Goal: Check status

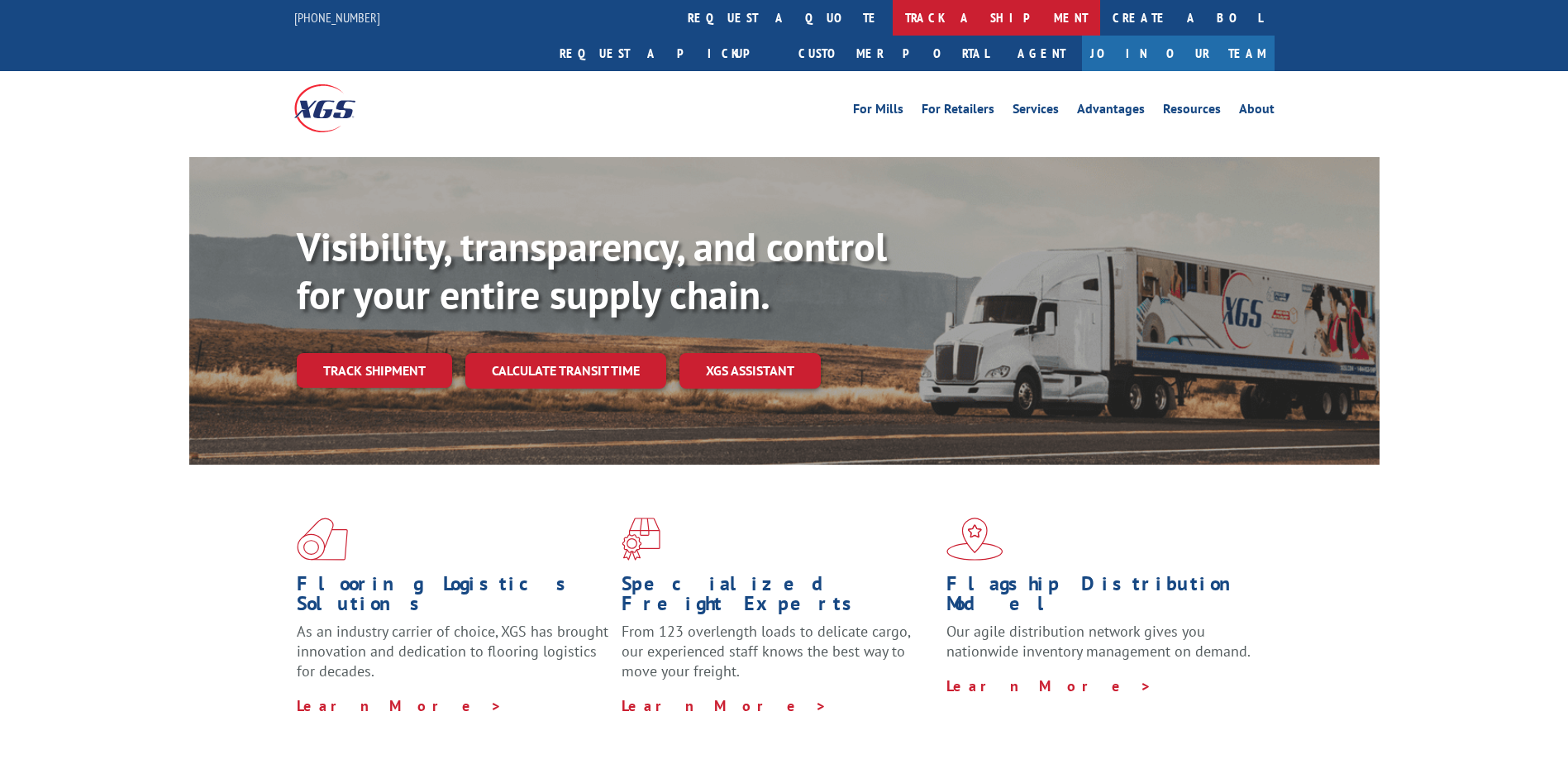
click at [892, 21] on link "track a shipment" at bounding box center [996, 18] width 207 height 35
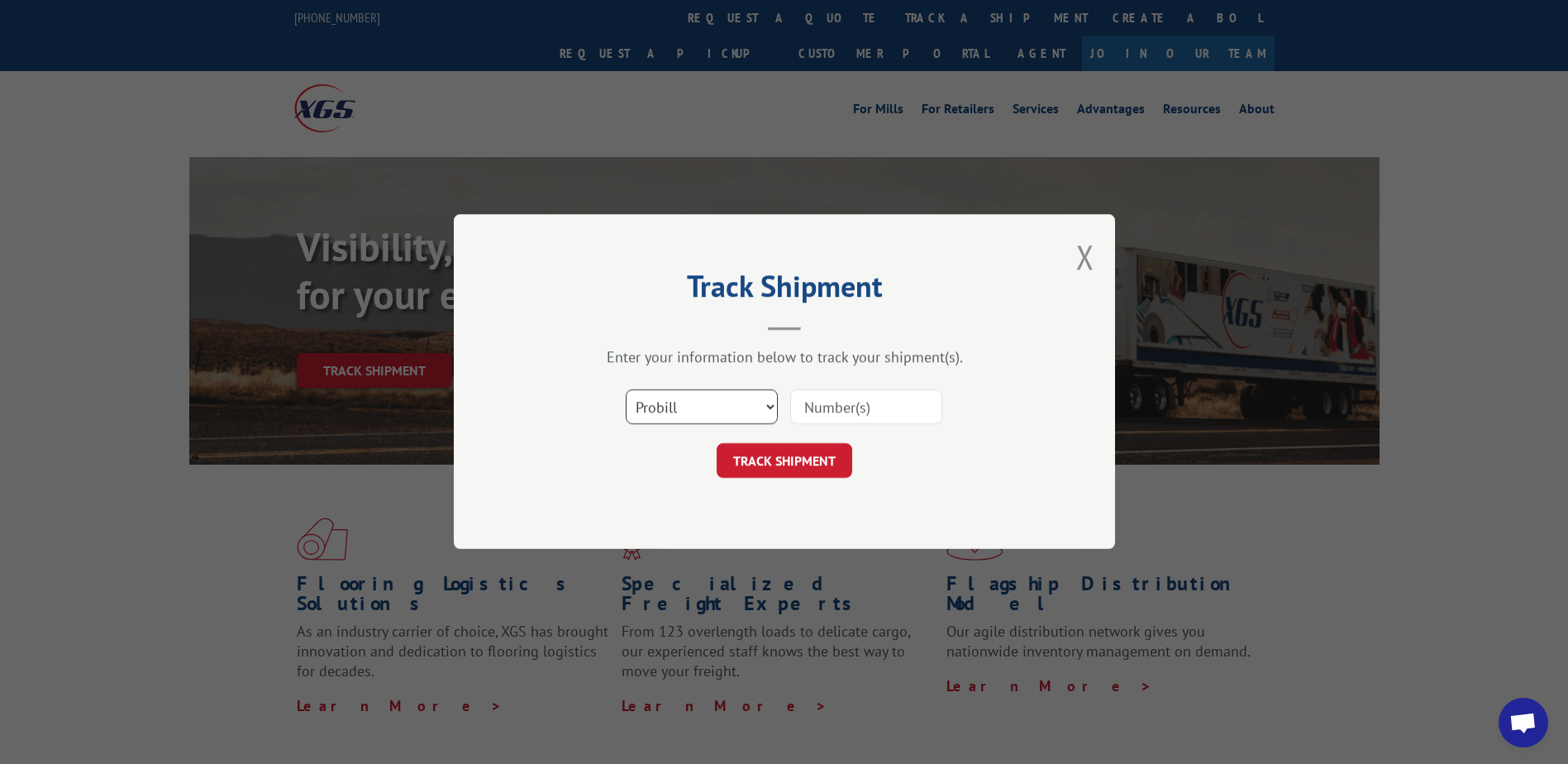
click at [768, 403] on select "Select category... Probill BOL PO" at bounding box center [702, 408] width 152 height 35
select select "bol"
click at [626, 391] on select "Select category... Probill BOL PO" at bounding box center [702, 408] width 152 height 35
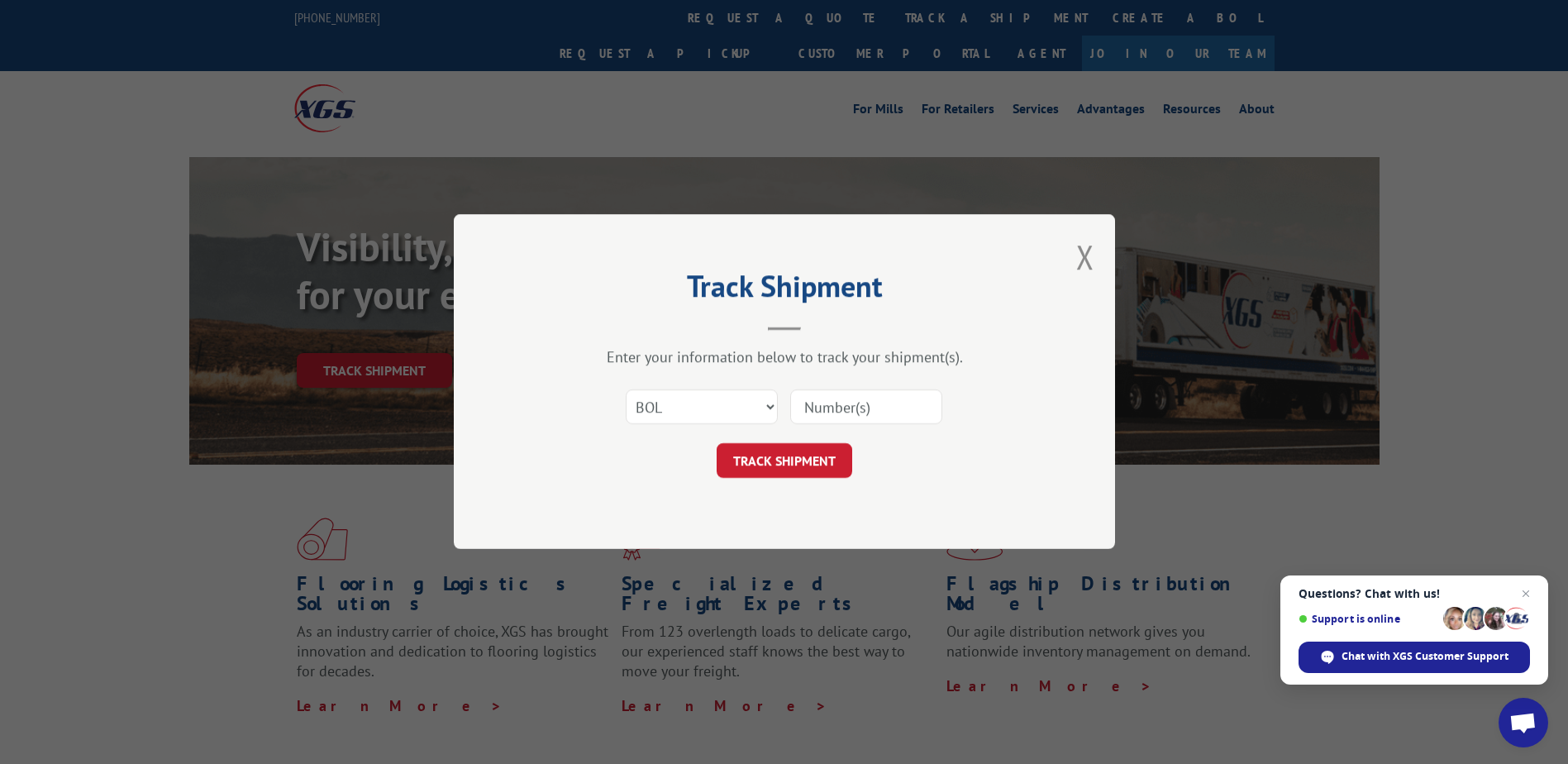
click at [848, 404] on input at bounding box center [866, 408] width 152 height 35
click at [842, 411] on input at bounding box center [866, 408] width 152 height 35
paste input "2847764"
type input "2847764"
click at [753, 465] on button "TRACK SHIPMENT" at bounding box center [784, 462] width 135 height 35
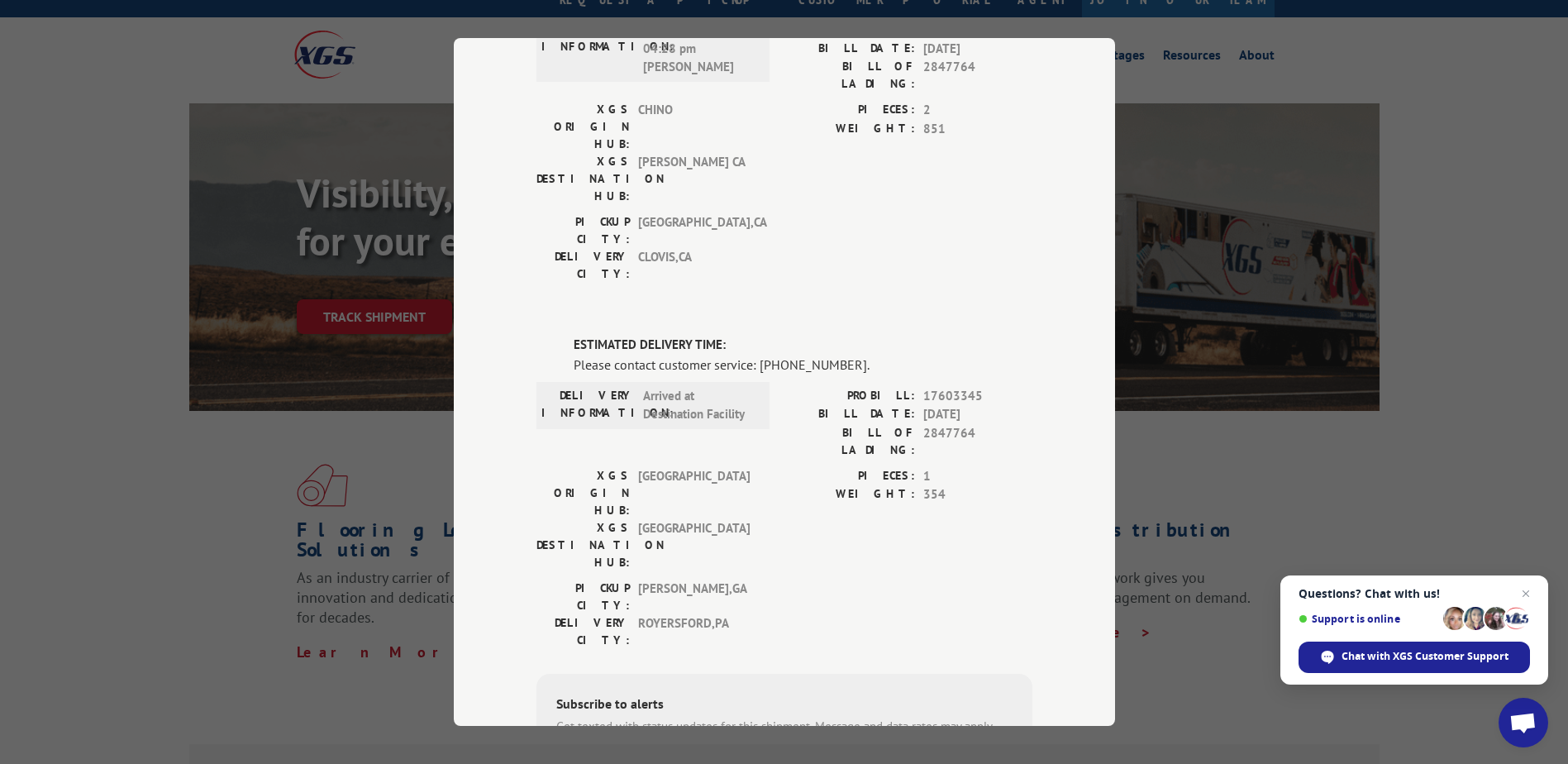
scroll to position [83, 0]
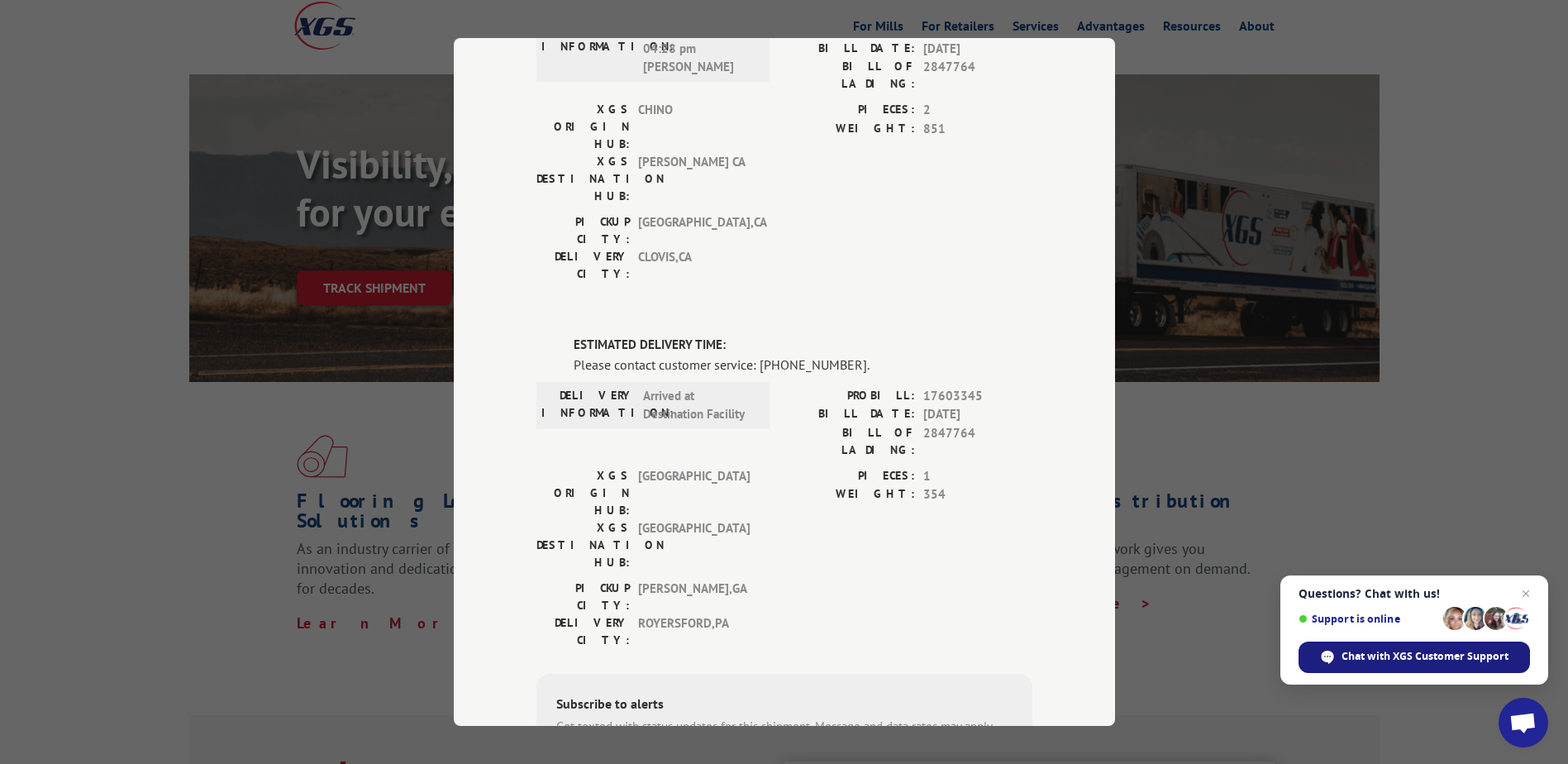
click at [1393, 662] on span "Chat with XGS Customer Support" at bounding box center [1425, 657] width 167 height 15
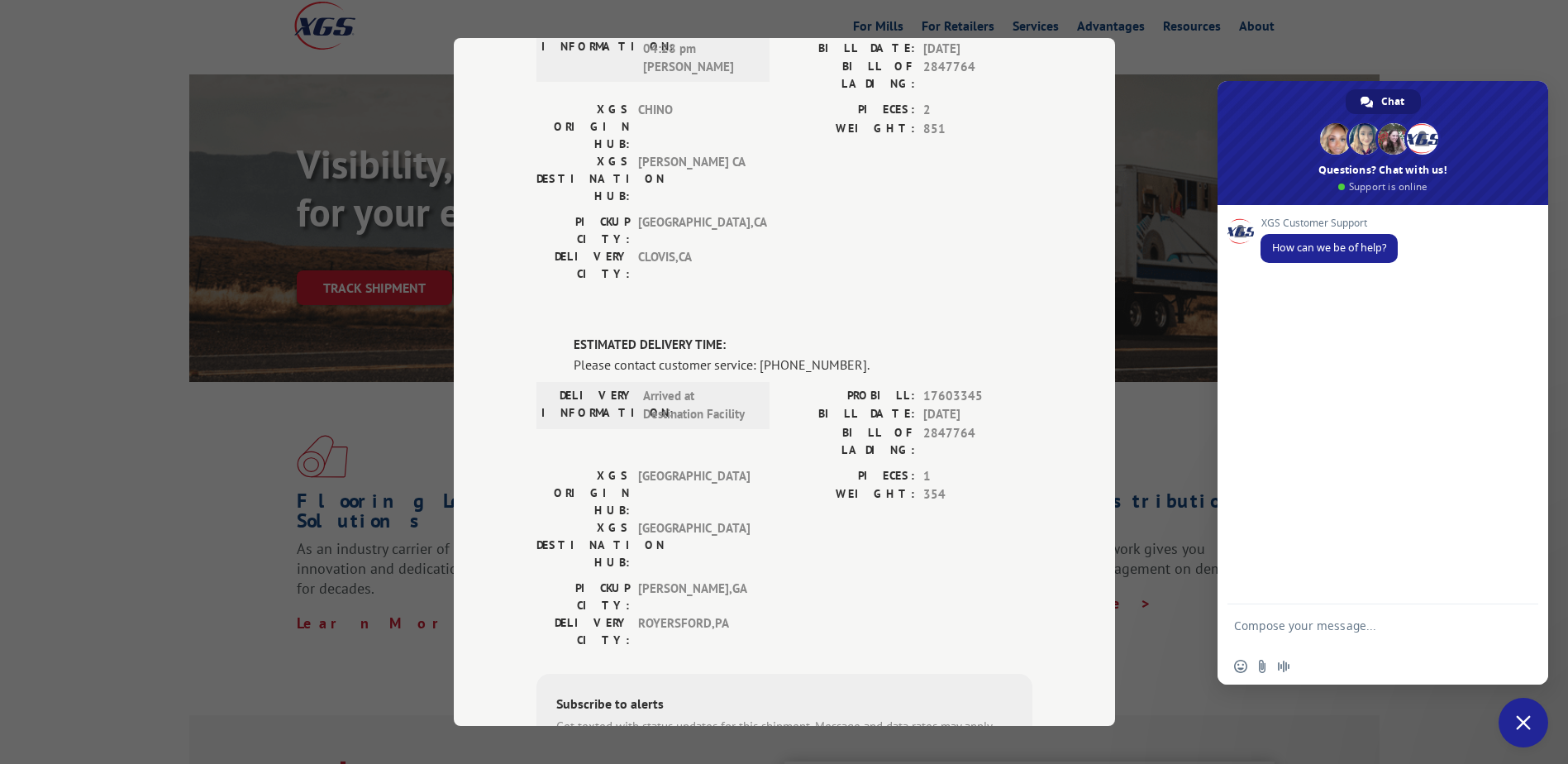
click at [1294, 626] on textarea "Compose your message..." at bounding box center [1365, 633] width 261 height 30
type textarea "DO YOU HAVE ANY INFORMATION ON BOL 2847764?"
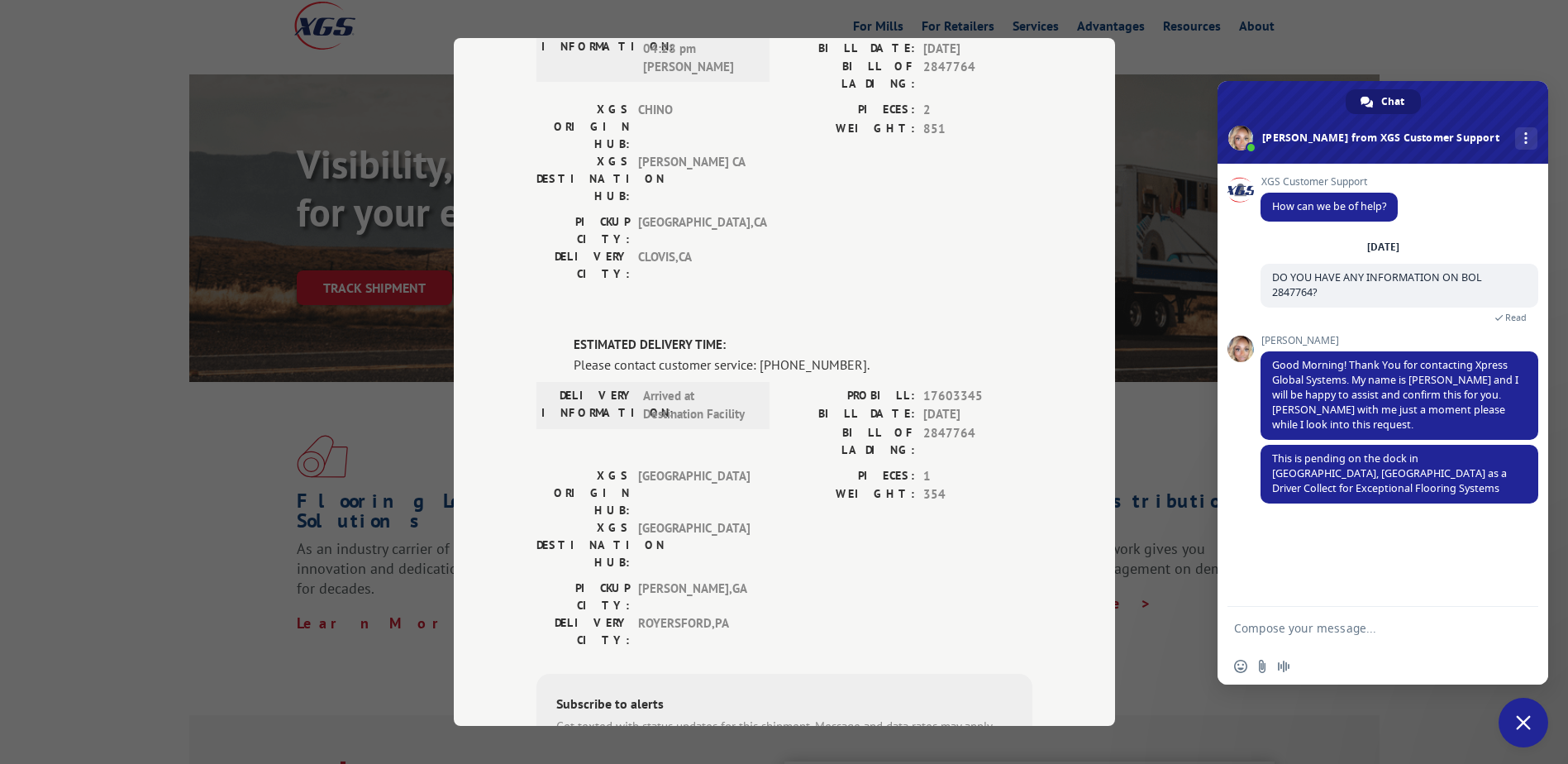
click at [1339, 613] on form at bounding box center [1365, 628] width 261 height 44
click at [1330, 634] on textarea "Compose your message..." at bounding box center [1365, 628] width 261 height 15
type textarea "what does that mean exactly?"
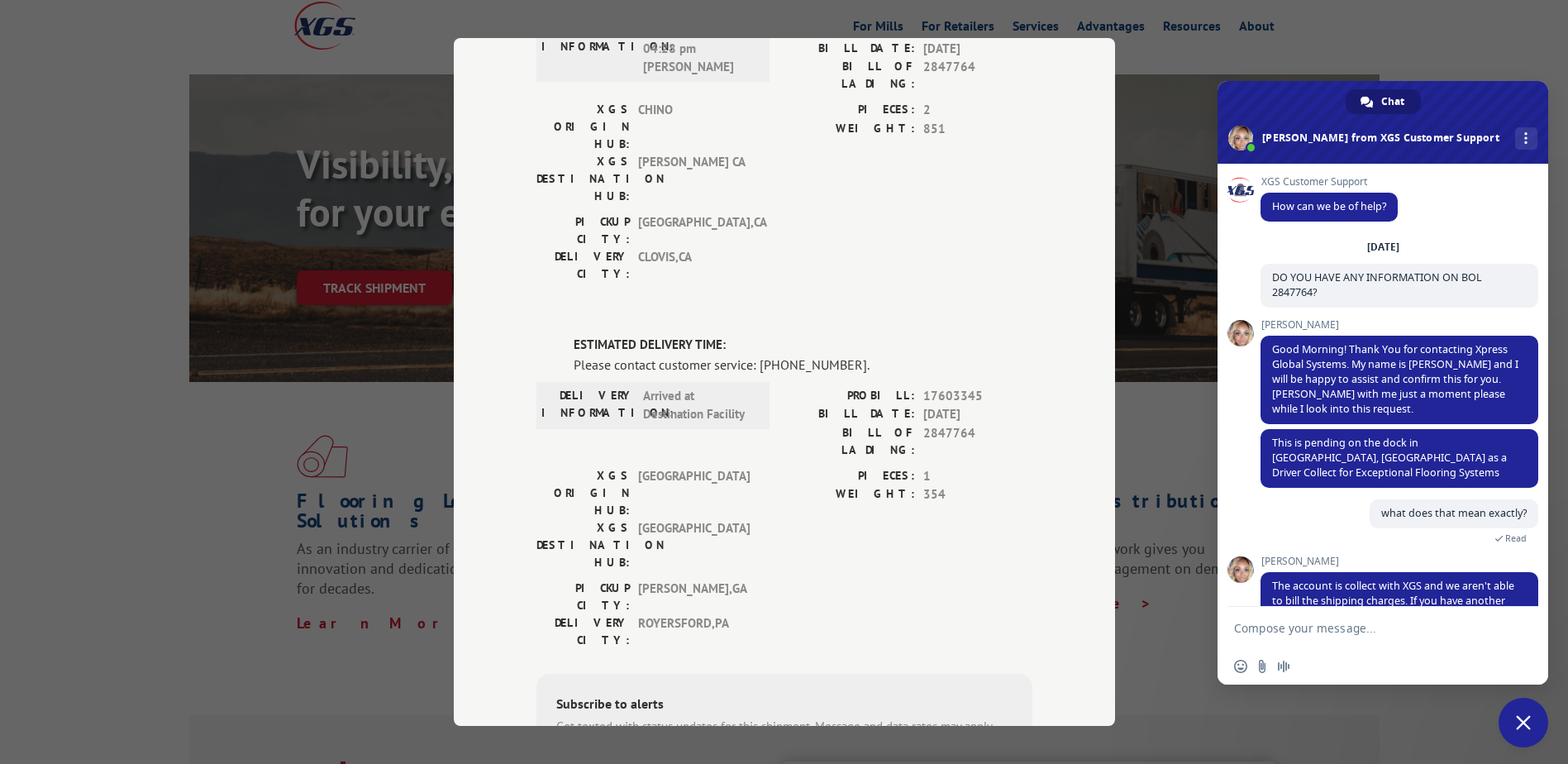
scroll to position [43, 0]
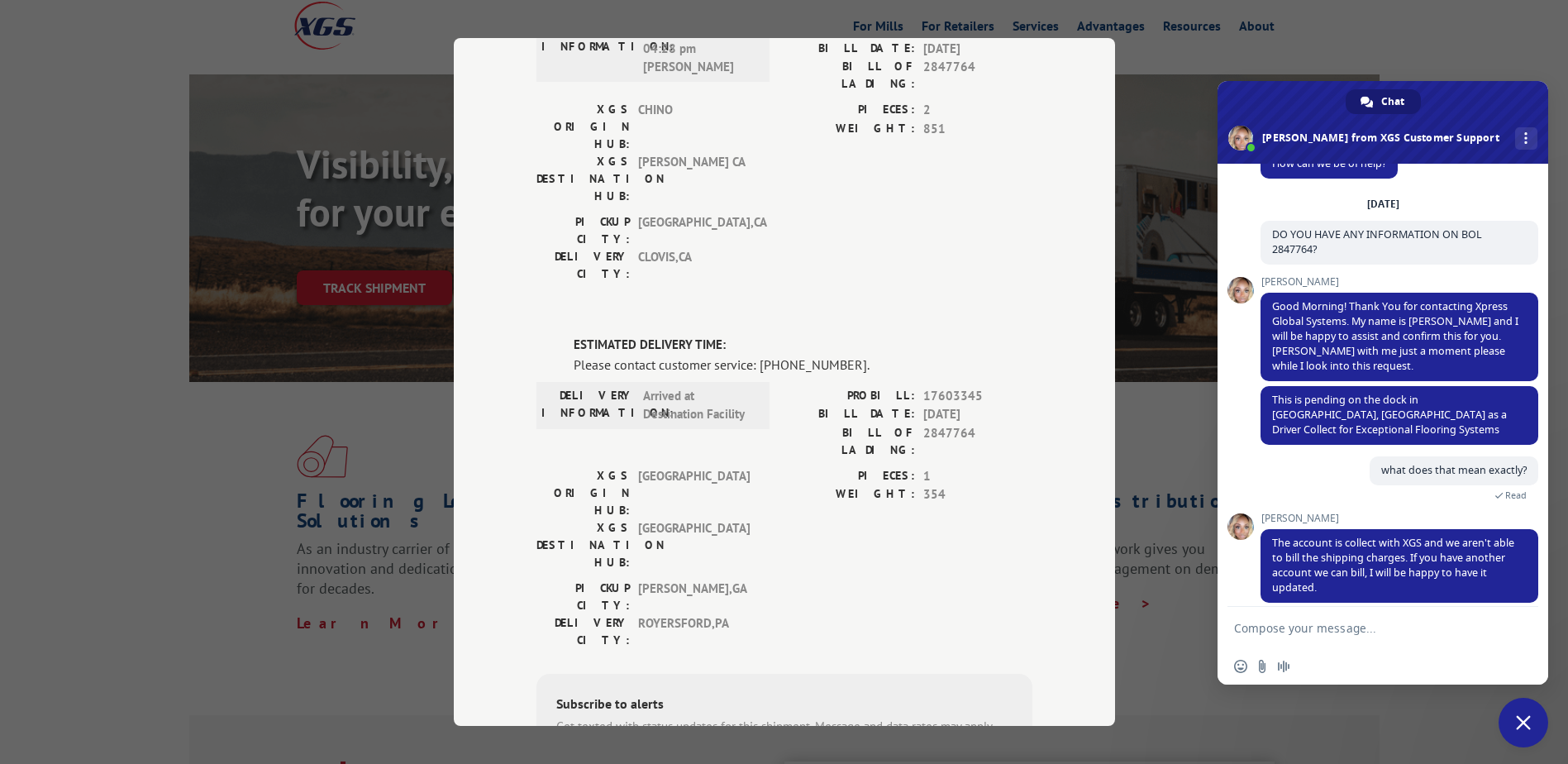
click at [383, 638] on div "Track Shipment DELIVERED DELIVERY INFORMATION: [DATE] 04:28 pm [PERSON_NAME]: 1…" at bounding box center [784, 382] width 1568 height 764
